Goal: Find contact information: Find contact information

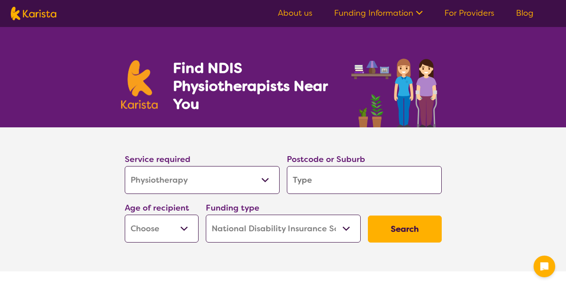
select select "Physiotherapy"
select select "NDIS"
select select "Physiotherapy"
select select "NDIS"
click at [321, 178] on input "search" at bounding box center [364, 180] width 155 height 28
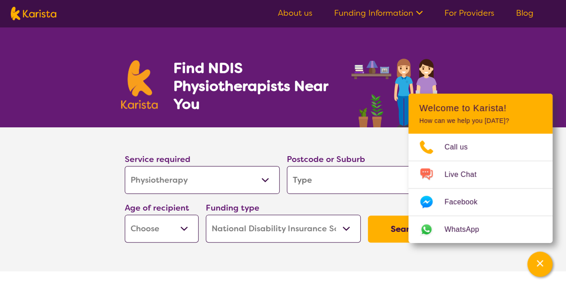
type input "4"
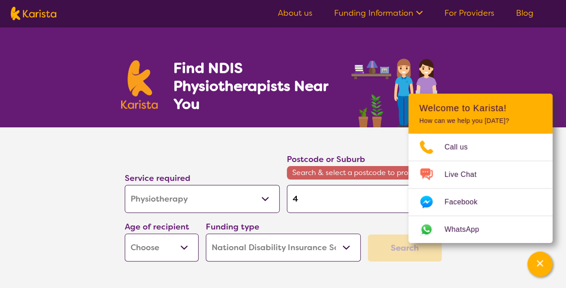
type input "40"
type input "401"
type input "4017"
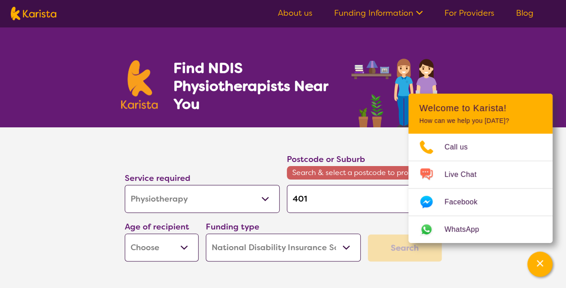
type input "4017"
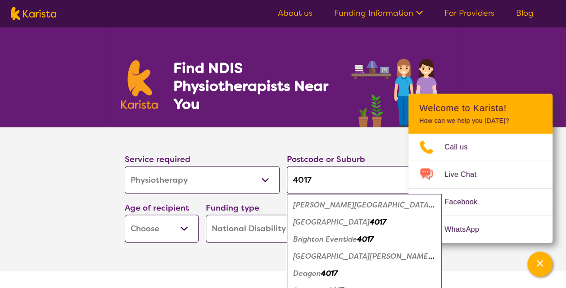
type input "4017"
click at [312, 207] on em "[PERSON_NAME][GEOGRAPHIC_DATA]" at bounding box center [363, 205] width 141 height 9
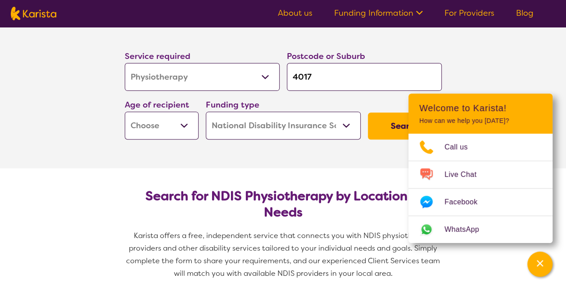
scroll to position [104, 0]
click at [176, 120] on select "Early Childhood - 0 to 9 Child - 10 to 11 Adolescent - 12 to 17 Adult - 18 to 6…" at bounding box center [162, 125] width 74 height 28
select select "AD"
click at [125, 111] on select "Early Childhood - 0 to 9 Child - 10 to 11 Adolescent - 12 to 17 Adult - 18 to 6…" at bounding box center [162, 125] width 74 height 28
select select "AD"
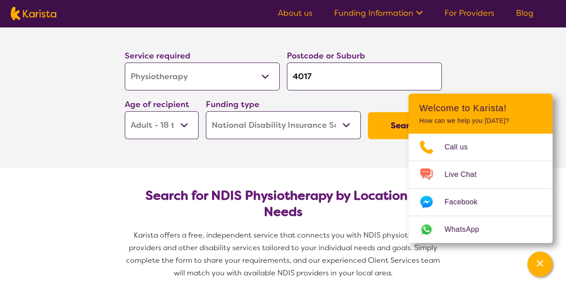
click at [384, 124] on button "Search" at bounding box center [405, 125] width 74 height 27
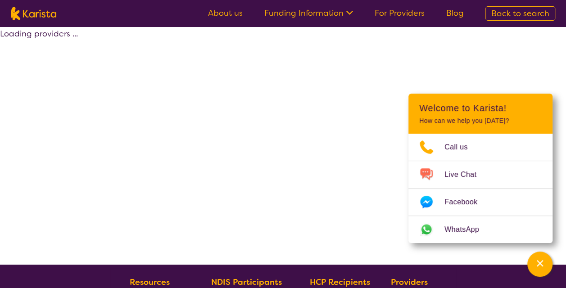
select select "by_score"
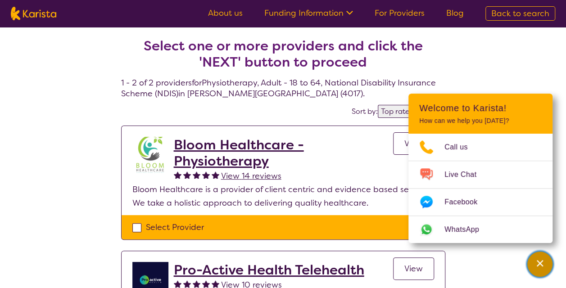
click at [537, 265] on icon "Channel Menu" at bounding box center [540, 263] width 9 height 9
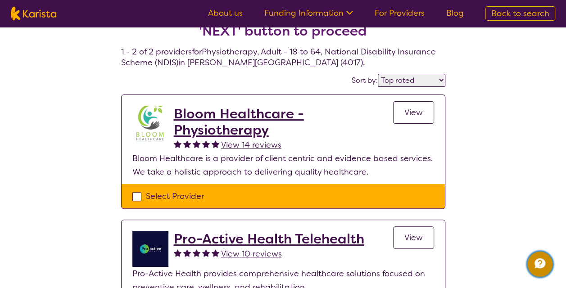
scroll to position [19, 0]
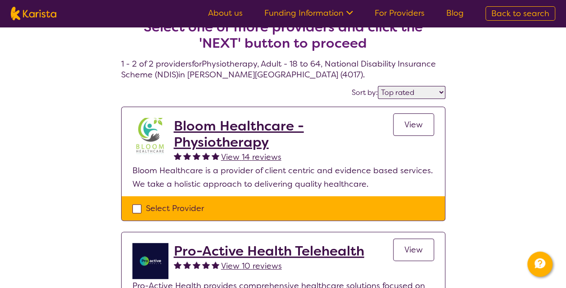
click at [242, 135] on h2 "Bloom Healthcare - Physiotherapy" at bounding box center [283, 134] width 219 height 32
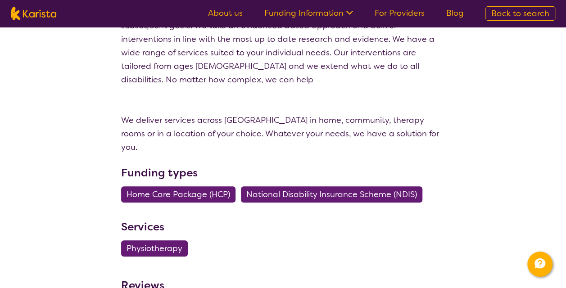
scroll to position [369, 0]
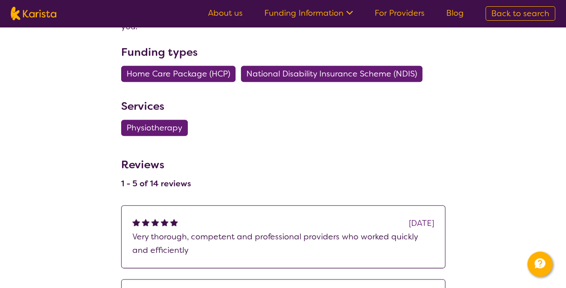
drag, startPoint x: 242, startPoint y: 135, endPoint x: 211, endPoint y: 139, distance: 30.4
click at [211, 152] on div "Reviews 1 - 5 of 14 reviews" at bounding box center [283, 173] width 324 height 42
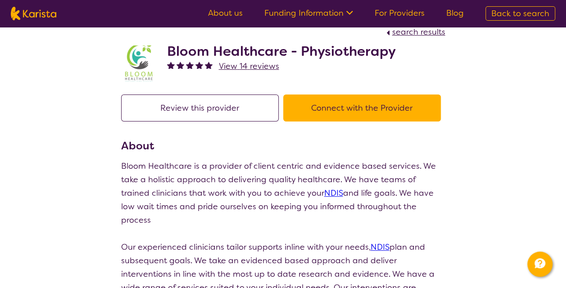
scroll to position [0, 0]
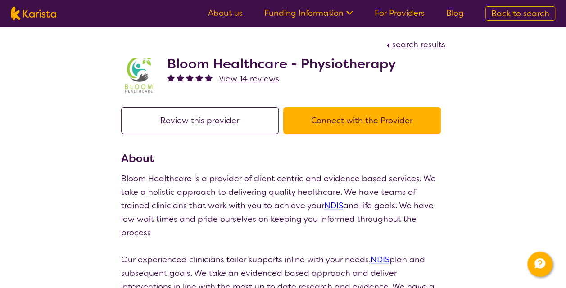
scroll to position [19, 0]
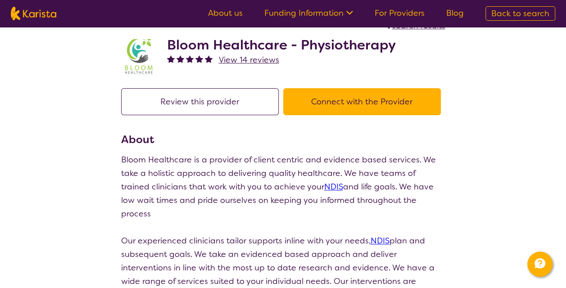
select select "by_score"
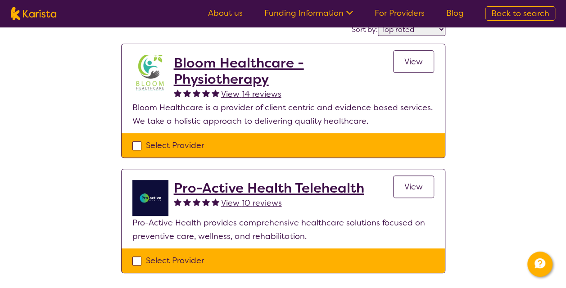
scroll to position [91, 0]
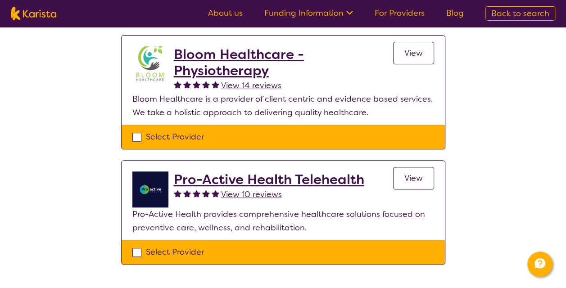
click at [213, 71] on h2 "Bloom Healthcare - Physiotherapy" at bounding box center [283, 62] width 219 height 32
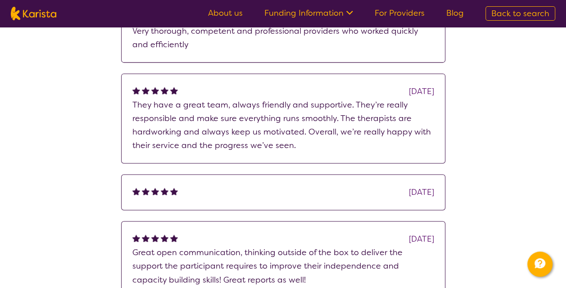
scroll to position [575, 0]
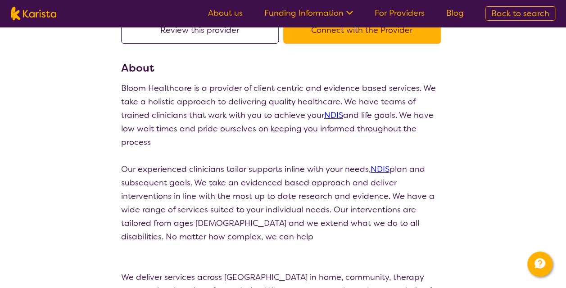
select select "by_score"
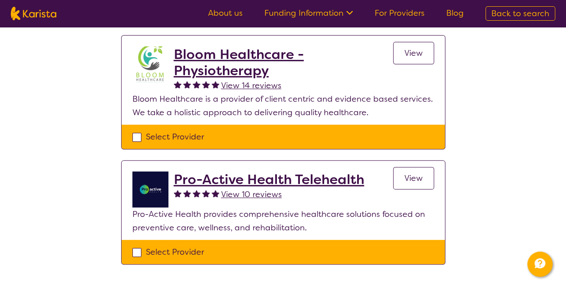
click at [221, 176] on h2 "Pro-Active Health Telehealth" at bounding box center [269, 180] width 191 height 16
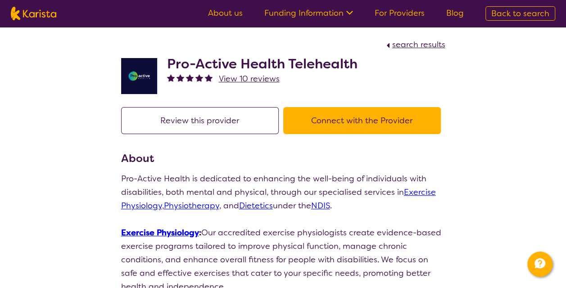
click at [338, 122] on button "Connect with the Provider" at bounding box center [362, 120] width 158 height 27
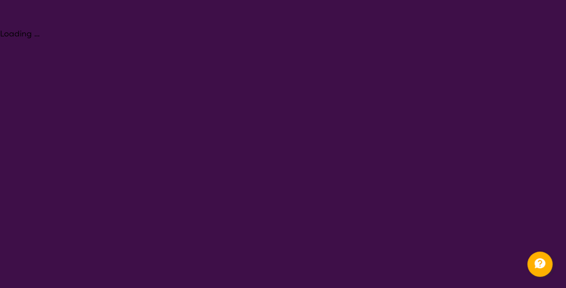
select select "Physiotherapy"
select select "AD"
select select "NDIS"
select select "Physiotherapy"
select select "AD"
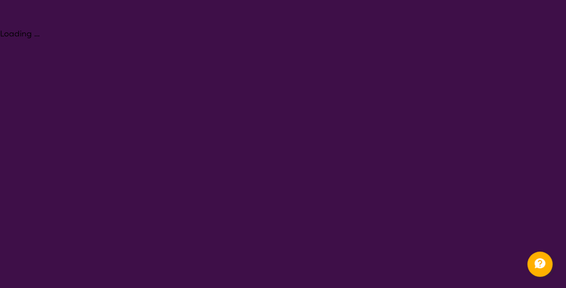
select select "NDIS"
